Goal: Navigation & Orientation: Find specific page/section

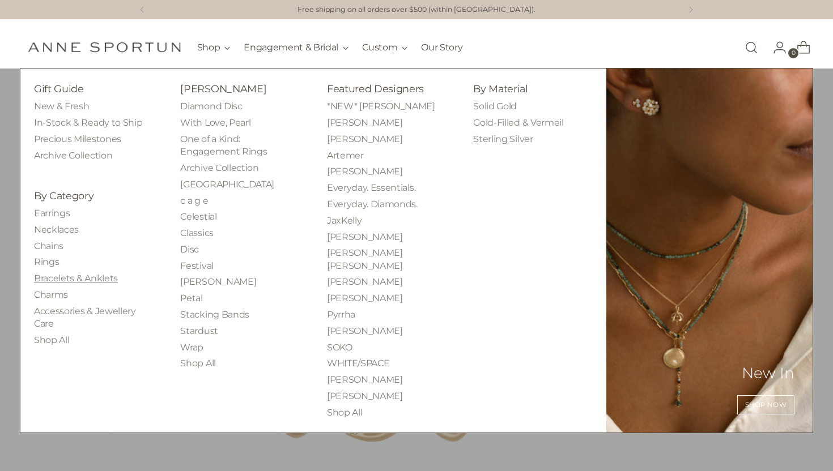
click at [88, 279] on link "Bracelets & Anklets" at bounding box center [76, 278] width 84 height 11
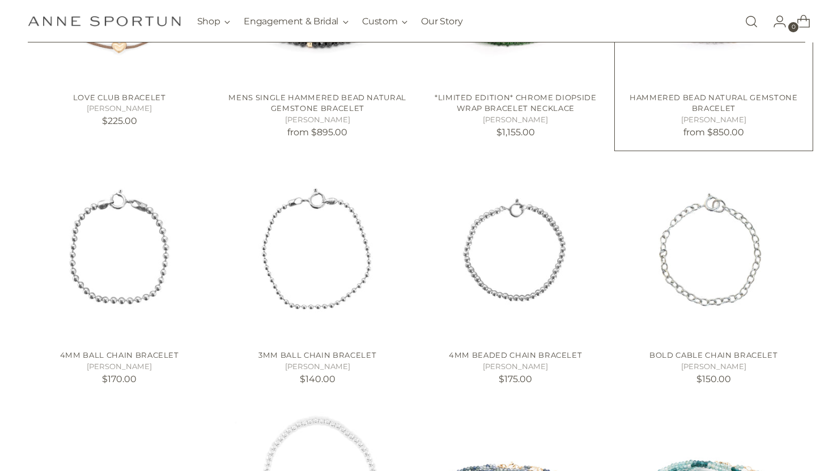
scroll to position [381, 0]
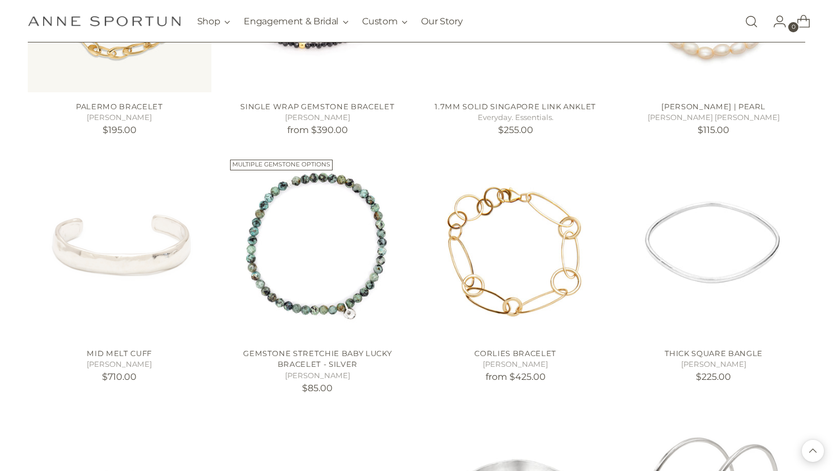
scroll to position [1388, 0]
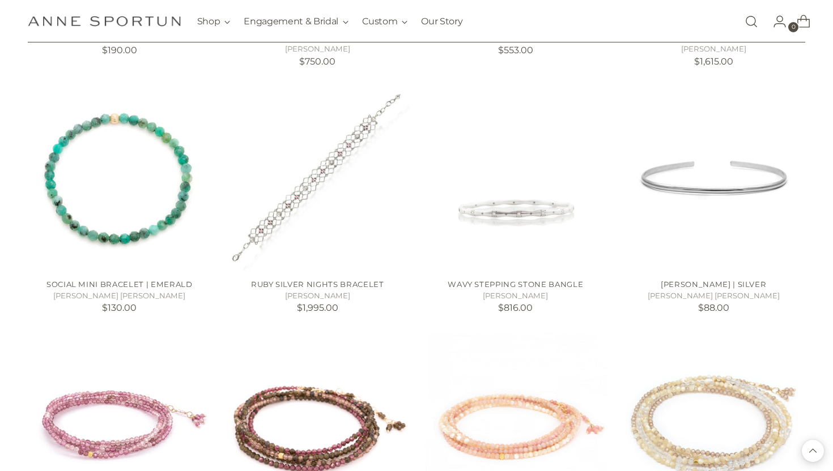
scroll to position [2220, 0]
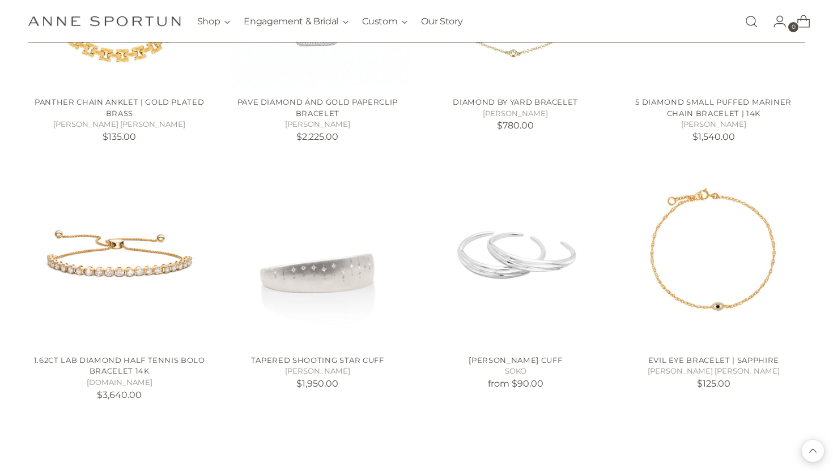
scroll to position [3918, 0]
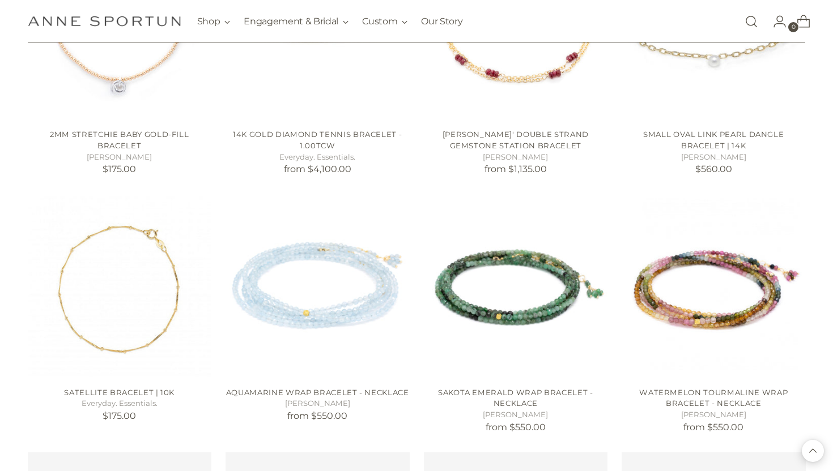
scroll to position [6507, 0]
